Goal: Obtain resource: Obtain resource

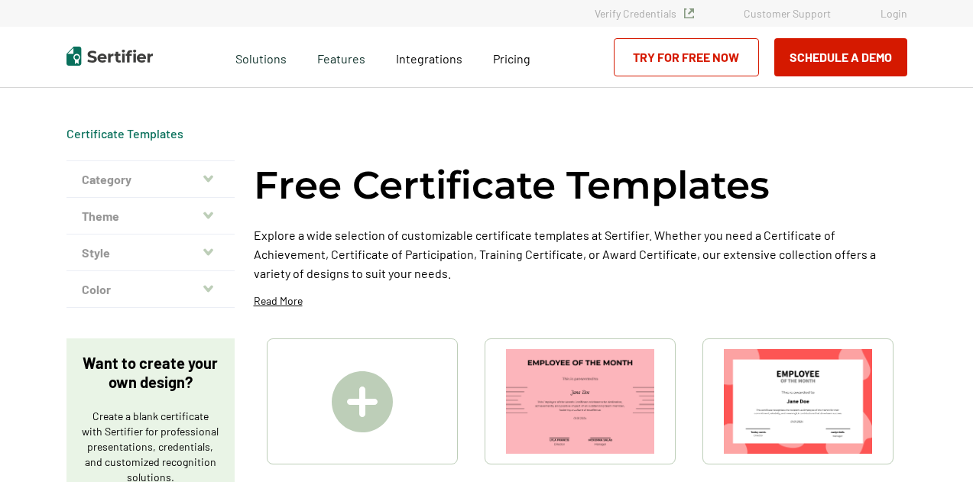
scroll to position [180, 0]
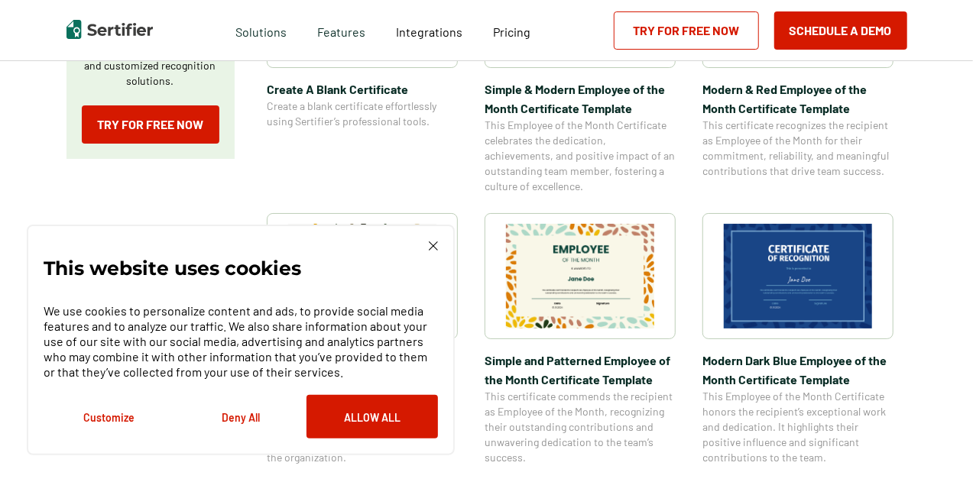
scroll to position [508, 0]
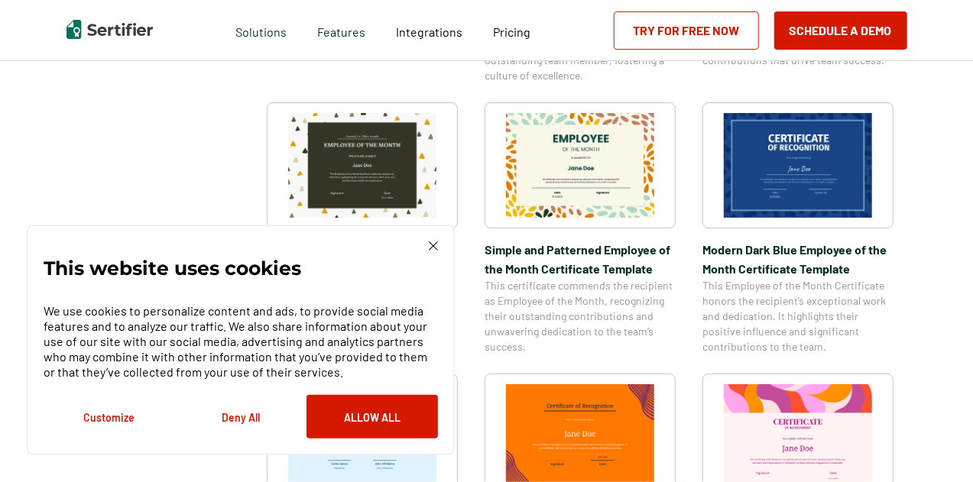
click at [432, 242] on img at bounding box center [433, 246] width 9 height 9
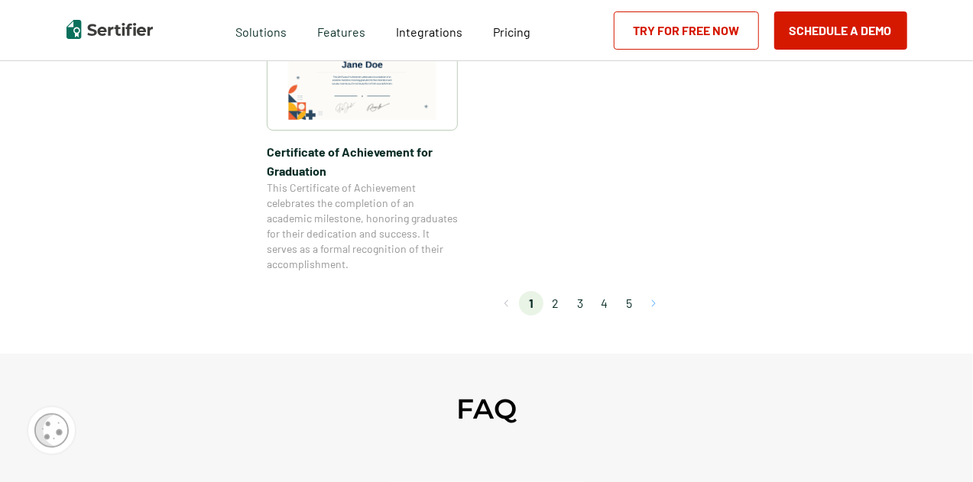
click at [653, 303] on button "Go to next page" at bounding box center [653, 303] width 24 height 24
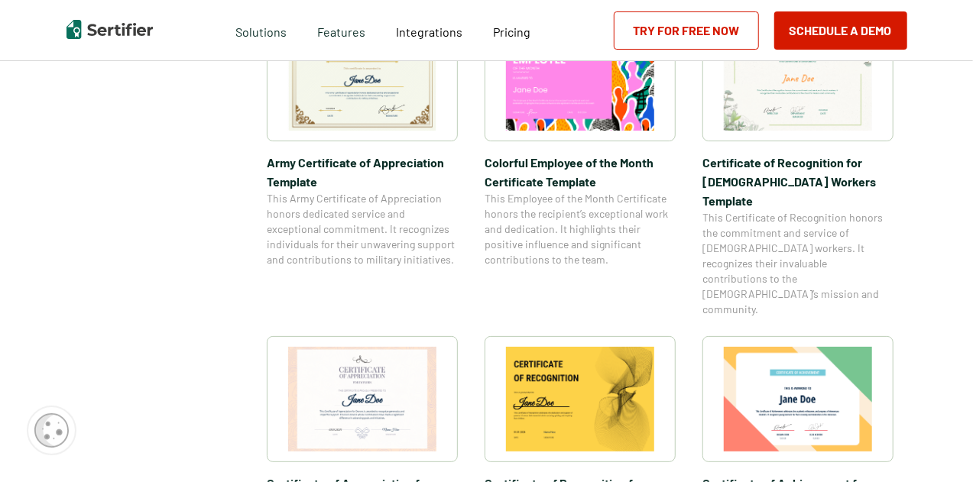
scroll to position [474, 0]
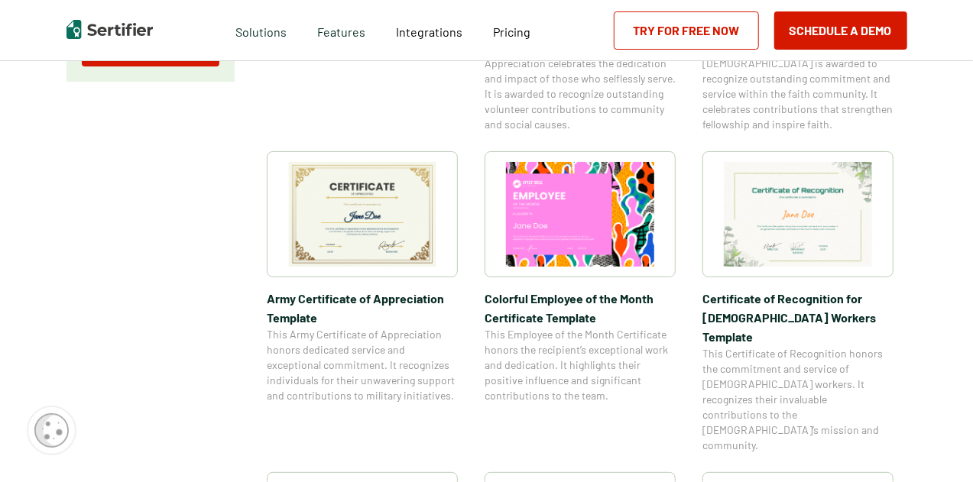
click at [332, 222] on img at bounding box center [362, 214] width 148 height 105
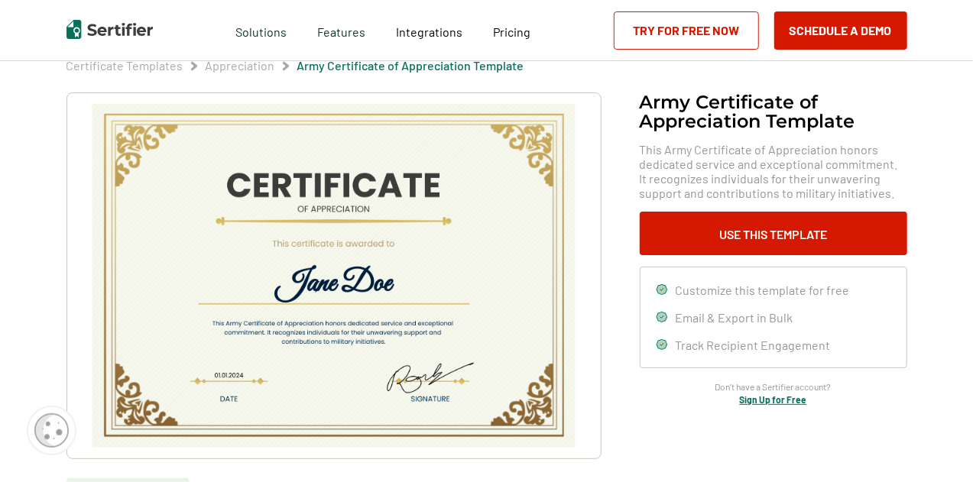
scroll to position [56, 0]
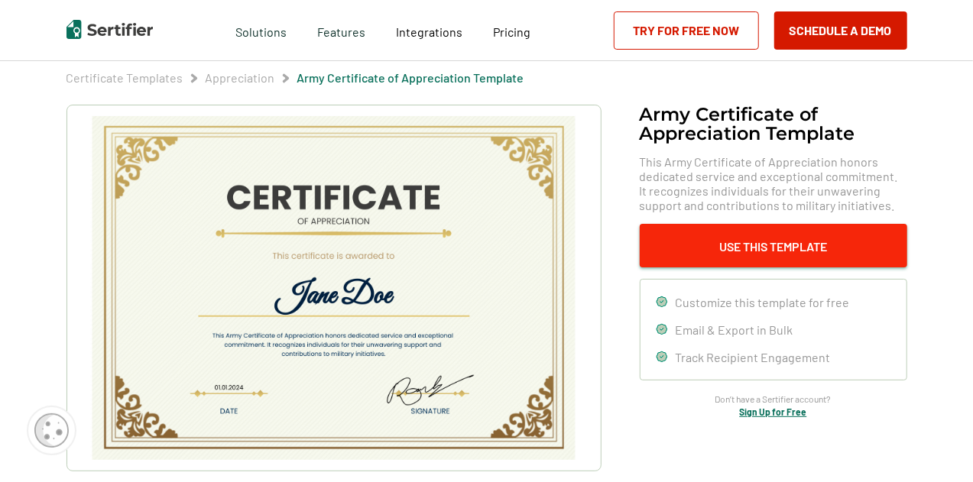
click at [682, 252] on button "Use This Template" at bounding box center [774, 246] width 268 height 44
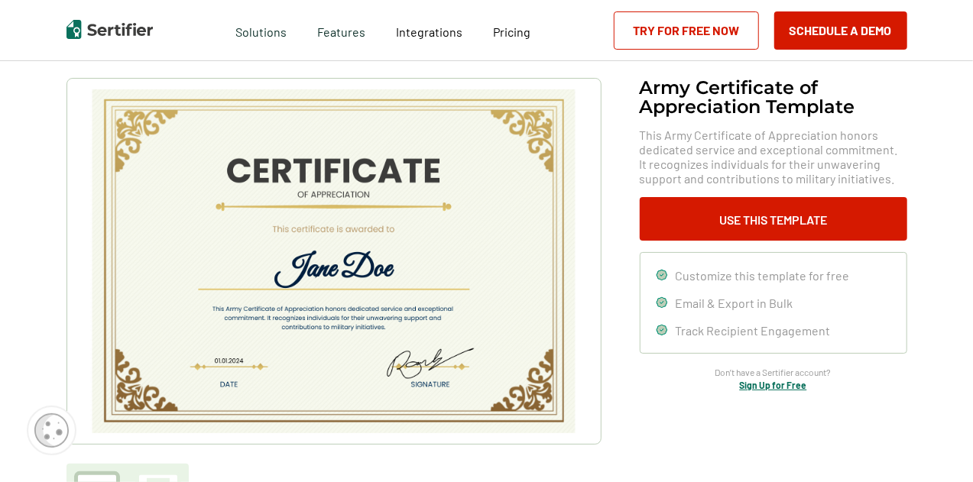
scroll to position [84, 0]
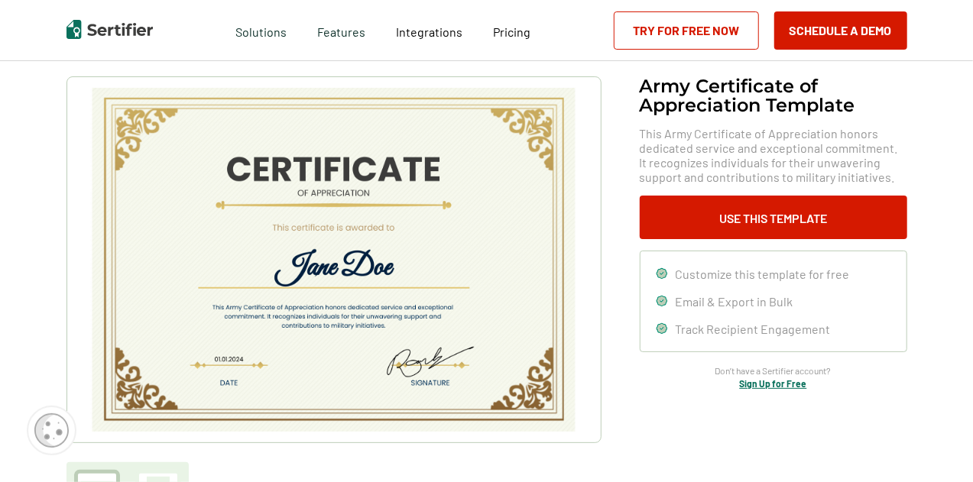
drag, startPoint x: 477, startPoint y: 195, endPoint x: 621, endPoint y: 420, distance: 267.1
click at [621, 420] on div "Army Certificate of Appreciation​ Template This Army Certificate of Appreciatio…" at bounding box center [486, 299] width 841 height 447
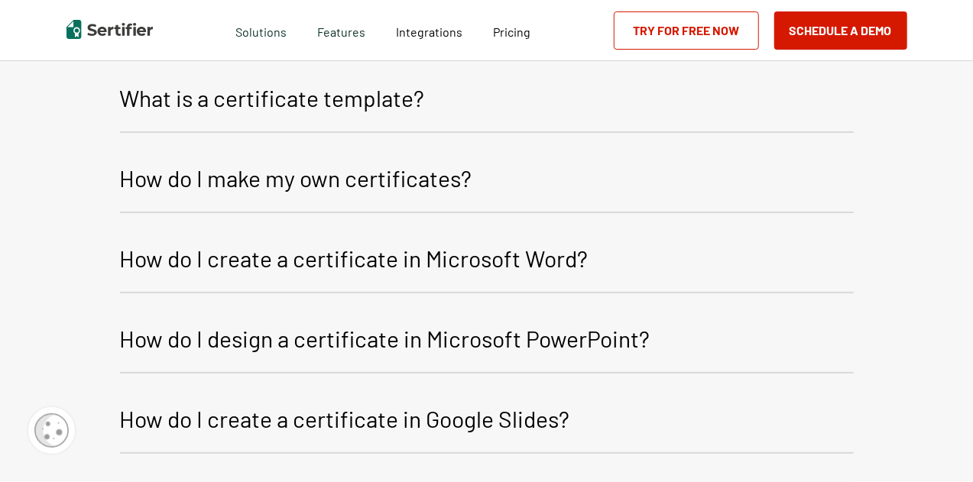
scroll to position [1885, 0]
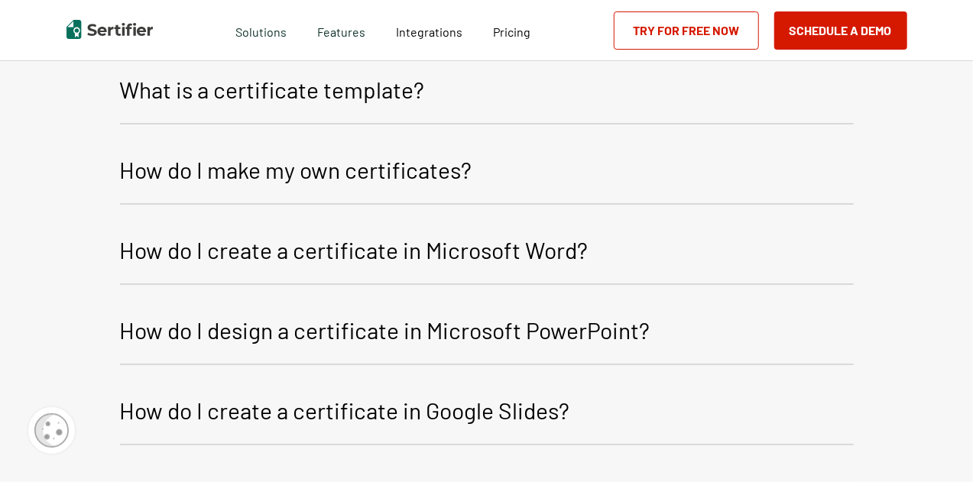
click at [489, 334] on p "How do I design a certificate in Microsoft PowerPoint?" at bounding box center [385, 330] width 530 height 37
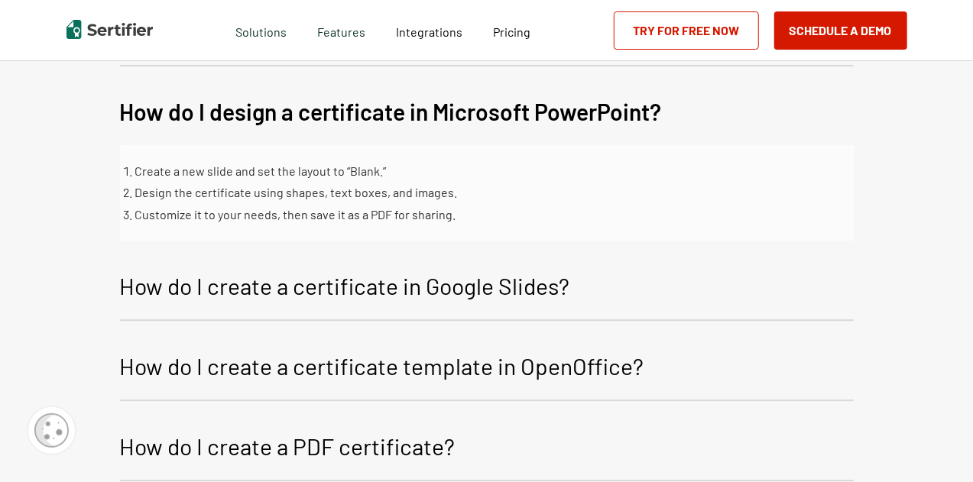
scroll to position [2103, 0]
click at [452, 131] on button "How do I design a certificate in Microsoft PowerPoint?" at bounding box center [487, 114] width 734 height 63
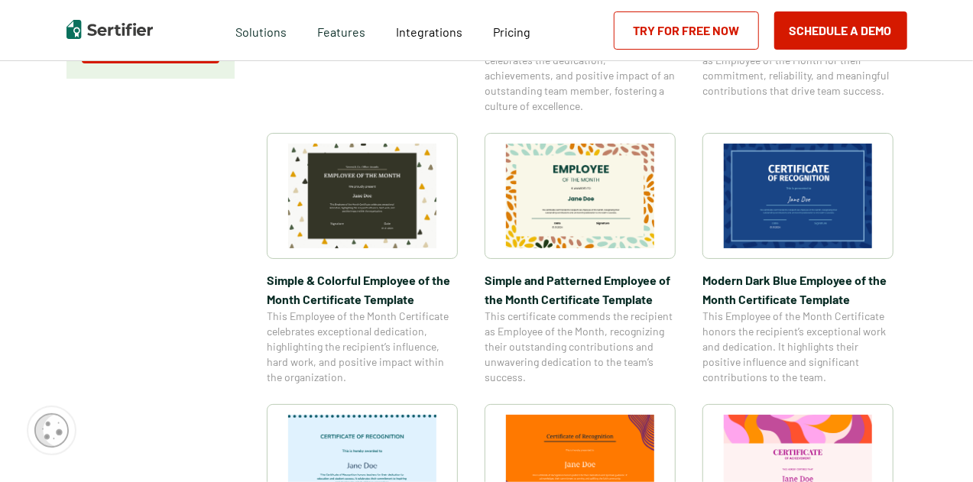
scroll to position [0, 0]
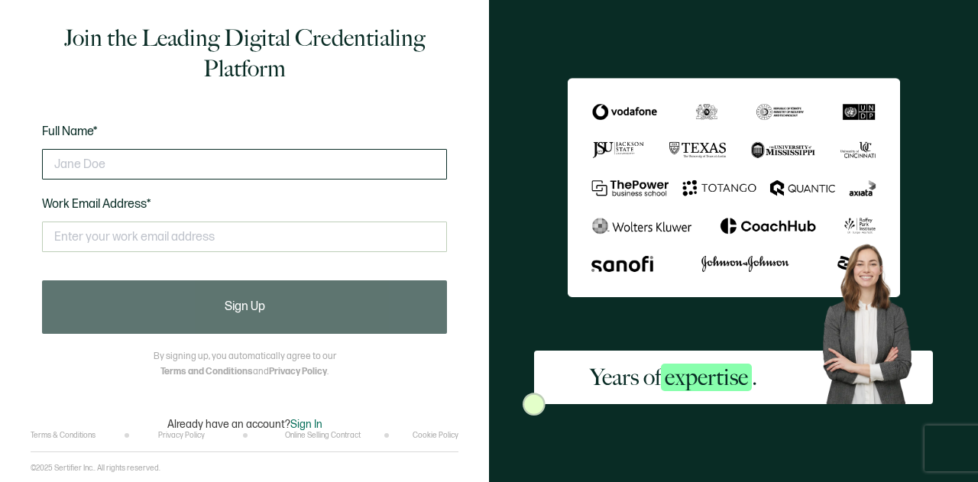
click at [219, 170] on input "text" at bounding box center [244, 164] width 405 height 31
